Goal: Find specific page/section: Find specific page/section

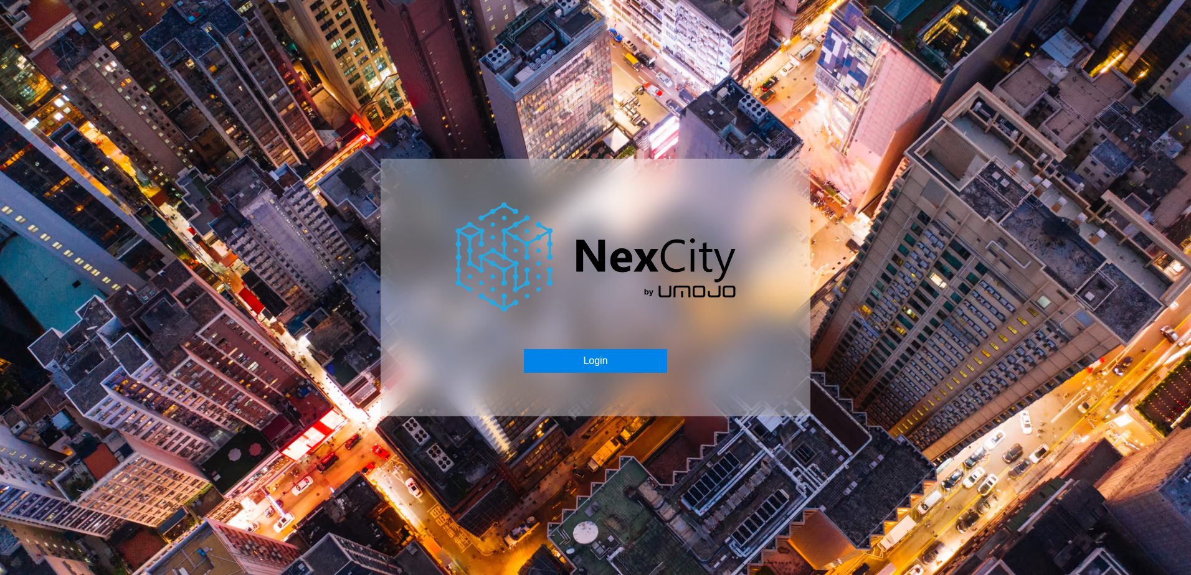
click at [599, 361] on button "Login" at bounding box center [595, 361] width 143 height 24
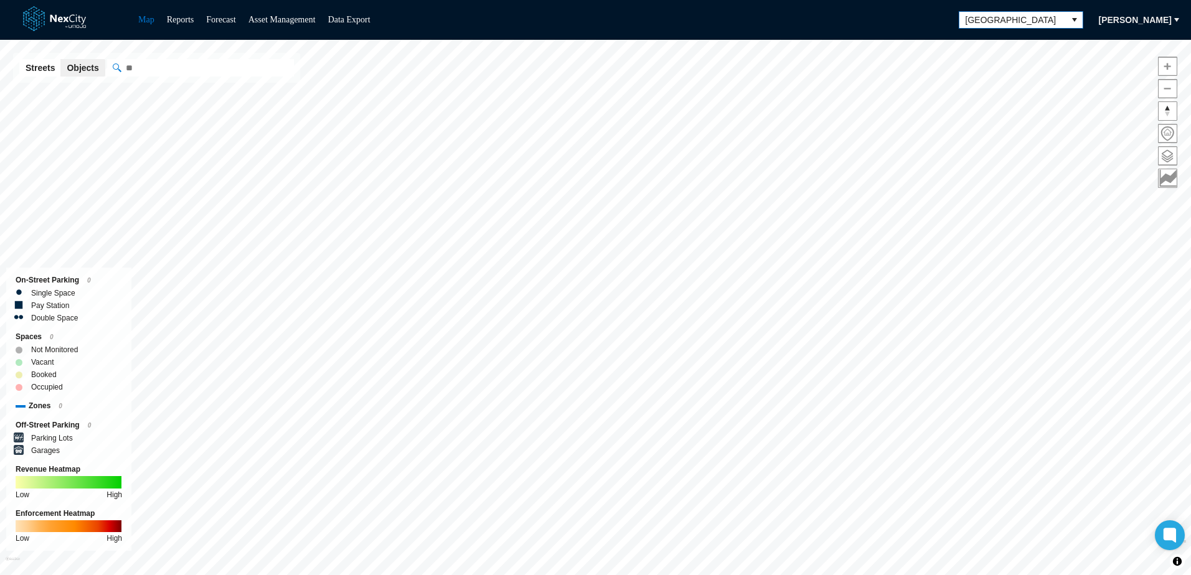
click at [1079, 17] on icon "select" at bounding box center [1074, 20] width 10 height 10
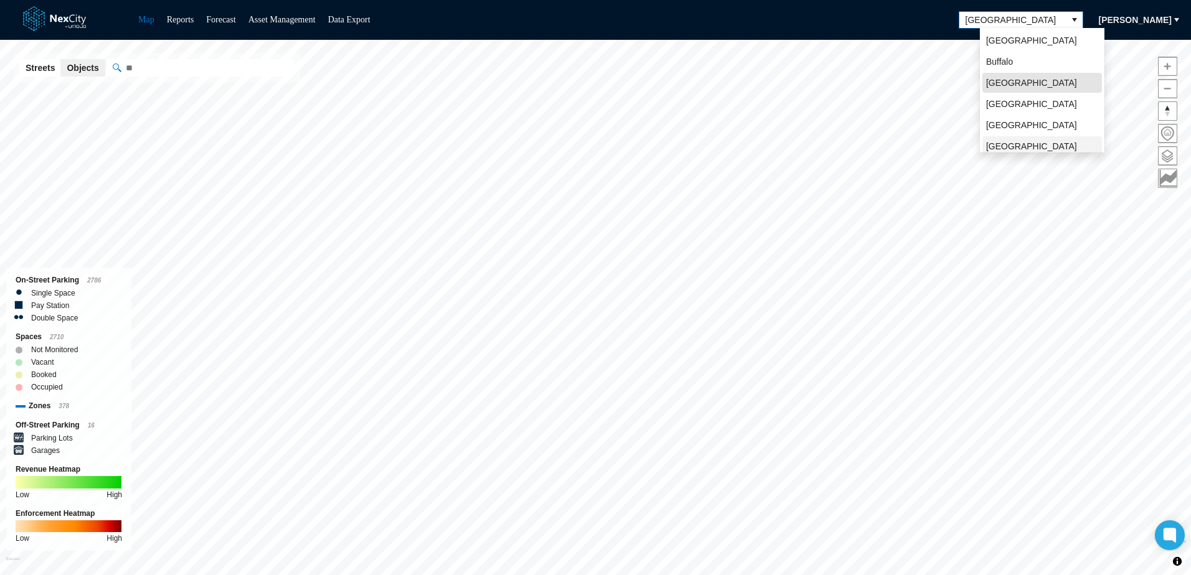
click at [1010, 143] on span "[GEOGRAPHIC_DATA][PERSON_NAME]" at bounding box center [1042, 152] width 112 height 25
